Goal: Information Seeking & Learning: Check status

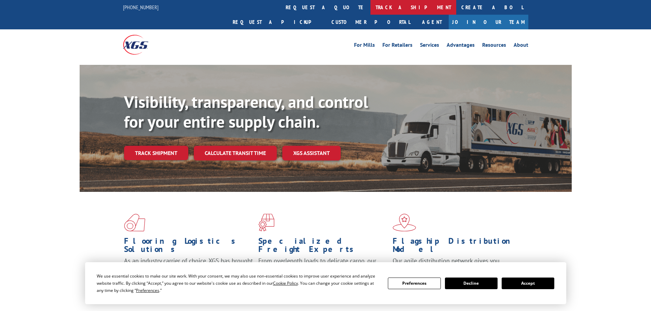
click at [370, 11] on link "track a shipment" at bounding box center [413, 7] width 86 height 15
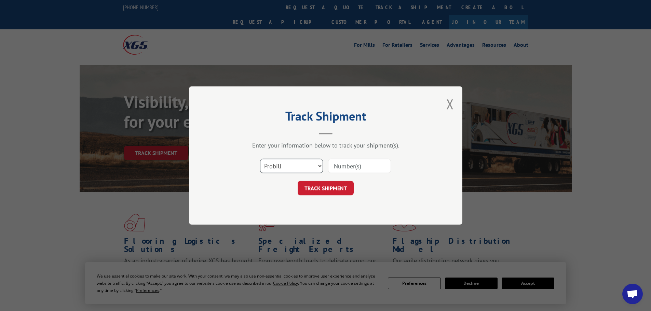
click at [299, 166] on select "Select category... Probill BOL PO" at bounding box center [291, 166] width 63 height 14
select select "bol"
click at [260, 159] on select "Select category... Probill BOL PO" at bounding box center [291, 166] width 63 height 14
click at [342, 171] on input at bounding box center [359, 166] width 63 height 14
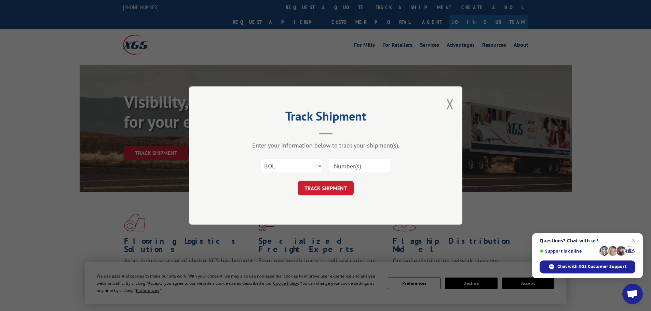
paste input "5549141"
type input "5549141"
click at [321, 197] on div "Track Shipment Enter your information below to track your shipment(s). Select c…" at bounding box center [325, 155] width 273 height 138
click at [323, 187] on button "TRACK SHIPMENT" at bounding box center [326, 188] width 56 height 14
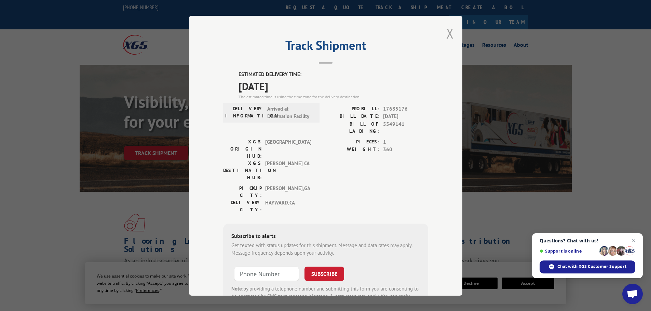
click at [449, 30] on button "Close modal" at bounding box center [450, 33] width 8 height 18
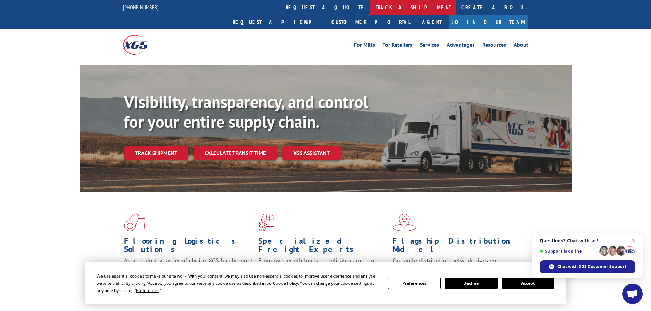
click at [370, 6] on link "track a shipment" at bounding box center [413, 7] width 86 height 15
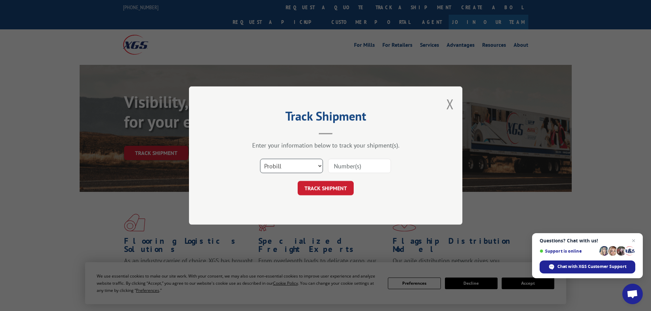
click at [301, 168] on select "Select category... Probill BOL PO" at bounding box center [291, 166] width 63 height 14
select select "bol"
click at [260, 159] on select "Select category... Probill BOL PO" at bounding box center [291, 166] width 63 height 14
click at [343, 165] on input at bounding box center [359, 166] width 63 height 14
paste input "7067662"
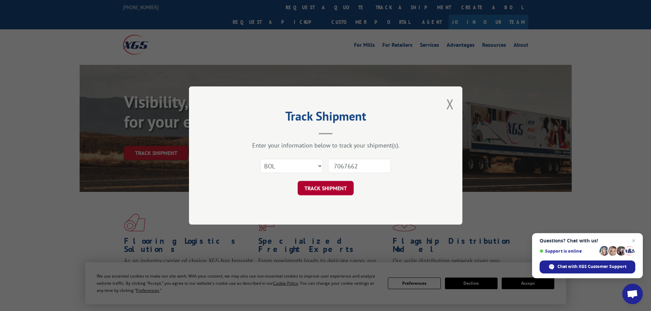
type input "7067662"
click at [336, 186] on button "TRACK SHIPMENT" at bounding box center [326, 188] width 56 height 14
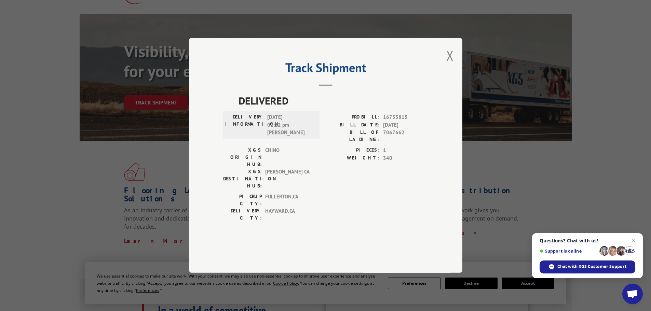
scroll to position [68, 0]
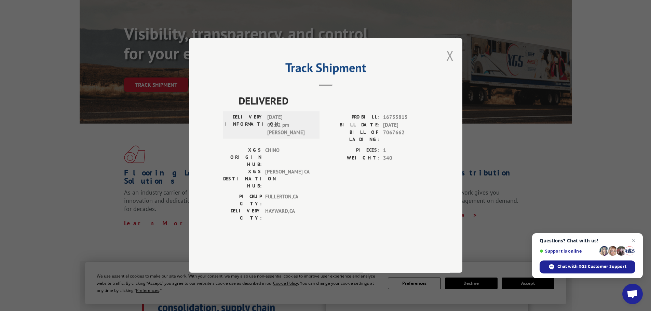
click at [454, 65] on button "Close modal" at bounding box center [450, 55] width 8 height 18
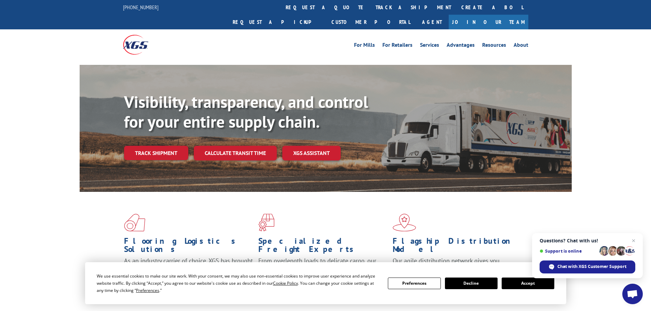
click at [370, 9] on link "track a shipment" at bounding box center [413, 7] width 86 height 15
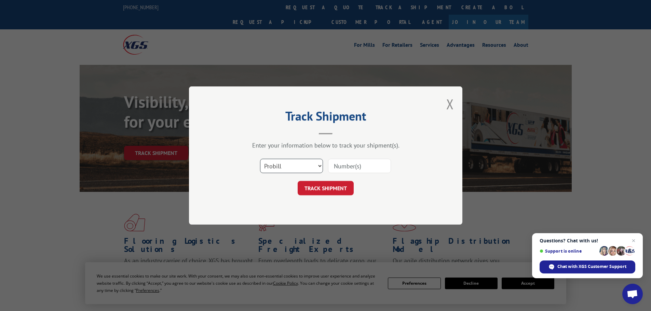
click at [296, 169] on select "Select category... Probill BOL PO" at bounding box center [291, 166] width 63 height 14
select select "po"
click at [260, 159] on select "Select category... Probill BOL PO" at bounding box center [291, 166] width 63 height 14
click at [343, 168] on input at bounding box center [359, 166] width 63 height 14
paste input "03536372"
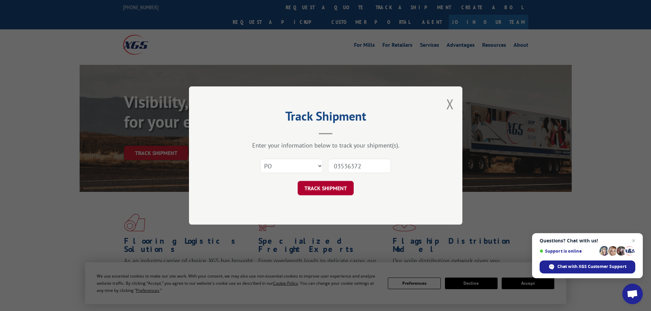
type input "03536372"
click at [330, 185] on button "TRACK SHIPMENT" at bounding box center [326, 188] width 56 height 14
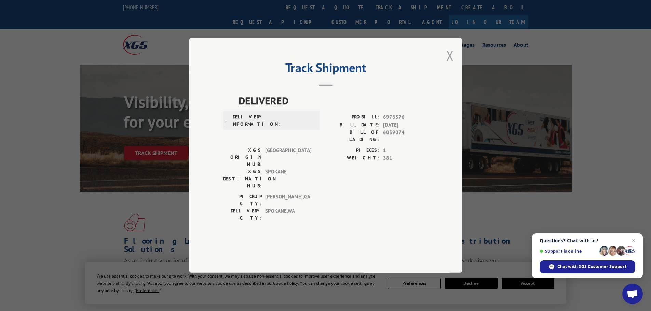
click at [451, 65] on button "Close modal" at bounding box center [450, 55] width 8 height 18
